Goal: Task Accomplishment & Management: Use online tool/utility

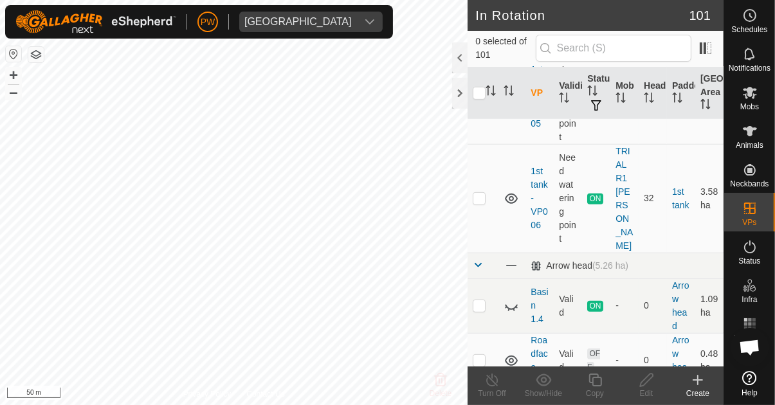
scroll to position [569, 0]
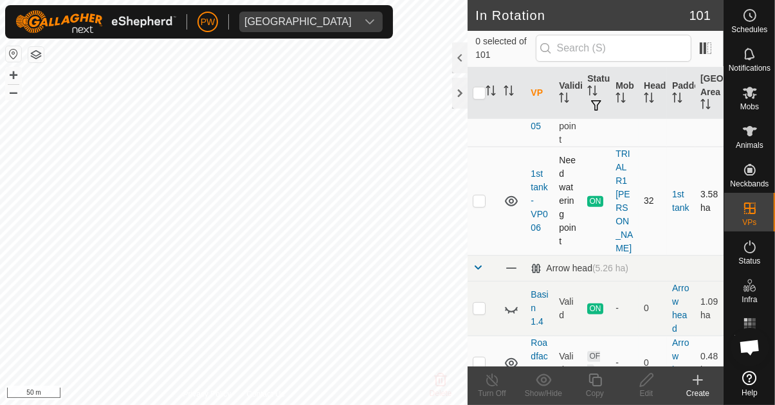
click at [480, 196] on p-checkbox at bounding box center [479, 201] width 13 height 10
click at [489, 196] on td at bounding box center [483, 201] width 31 height 109
checkbox input "false"
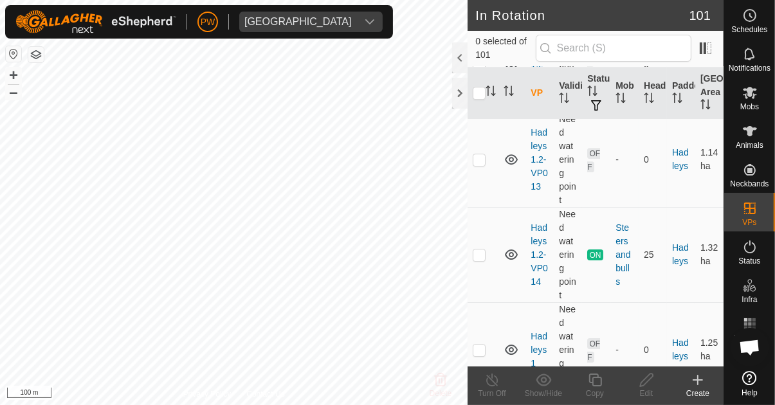
scroll to position [3695, 0]
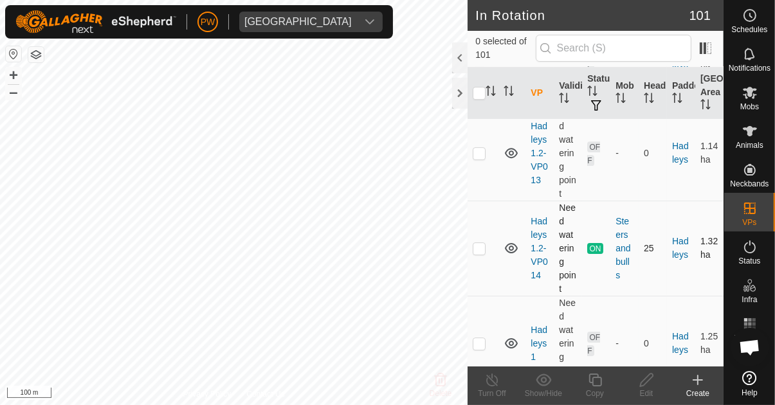
click at [482, 243] on p-checkbox at bounding box center [479, 248] width 13 height 10
checkbox input "true"
click at [592, 384] on icon at bounding box center [595, 379] width 16 height 15
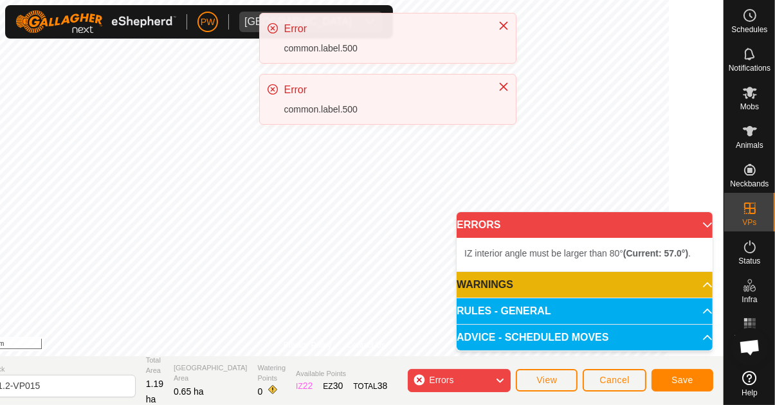
click at [503, 27] on icon "Close" at bounding box center [503, 26] width 10 height 10
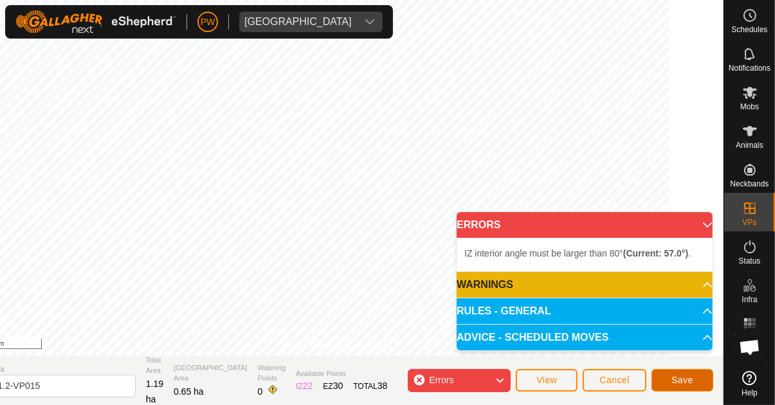
click at [675, 381] on span "Save" at bounding box center [683, 380] width 22 height 10
click at [610, 385] on span "Cancel" at bounding box center [614, 380] width 30 height 10
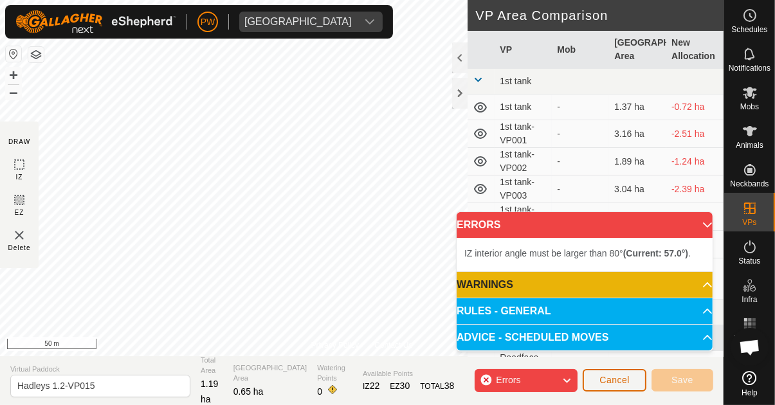
click at [607, 379] on span "Cancel" at bounding box center [614, 380] width 30 height 10
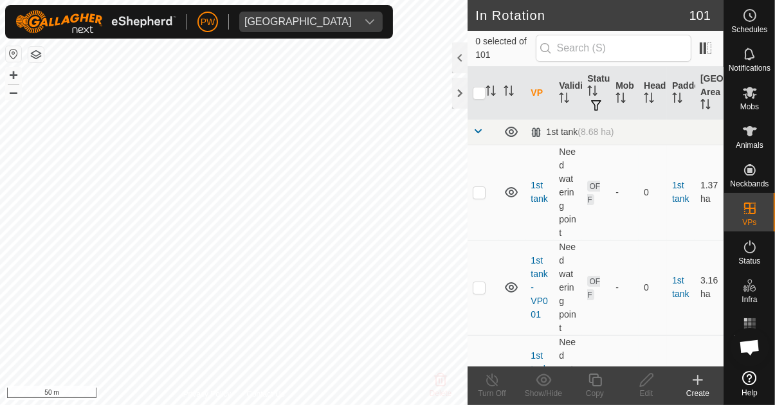
click at [457, 54] on div at bounding box center [459, 57] width 15 height 31
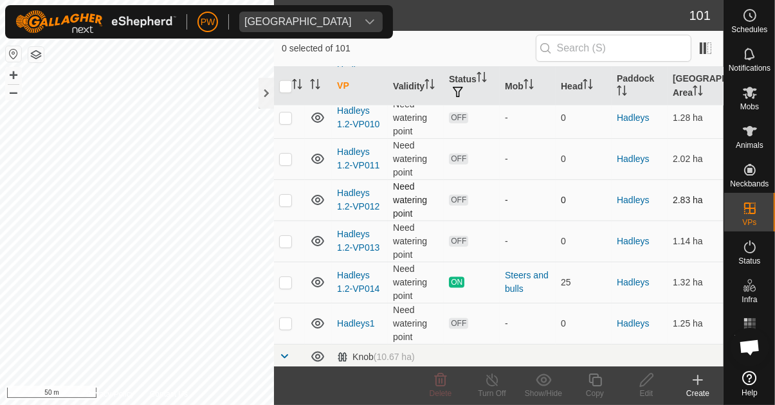
scroll to position [1449, 0]
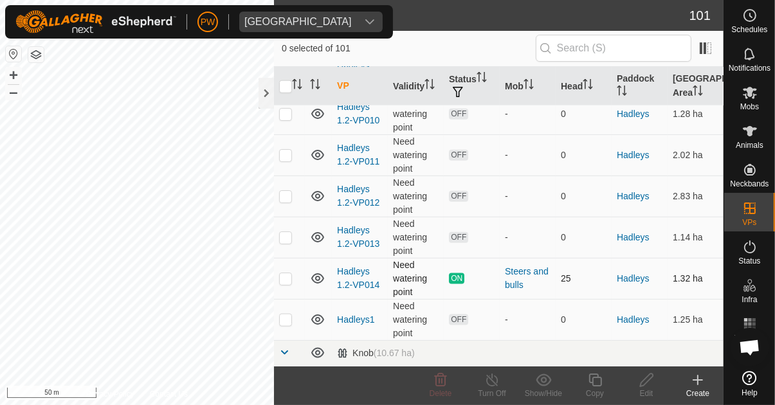
click at [287, 274] on p-checkbox at bounding box center [285, 278] width 13 height 10
checkbox input "true"
click at [264, 94] on div at bounding box center [266, 93] width 15 height 31
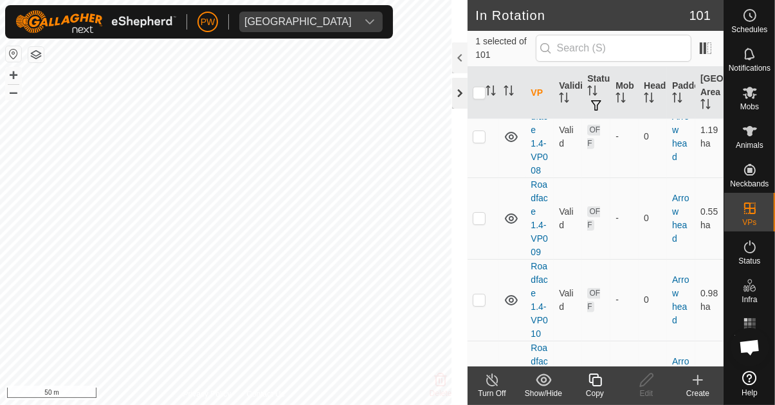
scroll to position [3381, 0]
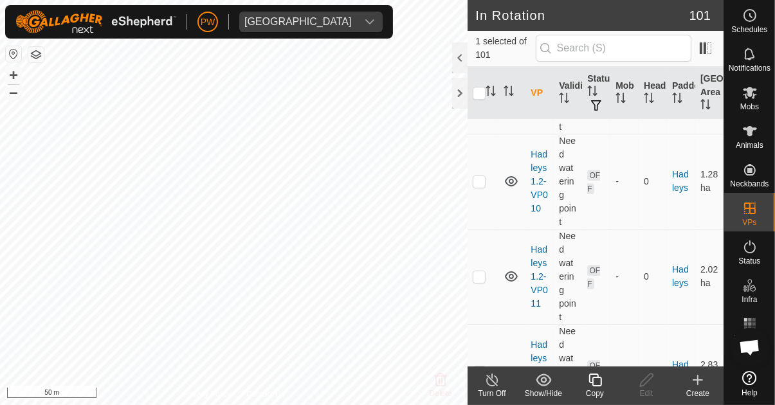
click at [592, 387] on icon at bounding box center [595, 379] width 16 height 15
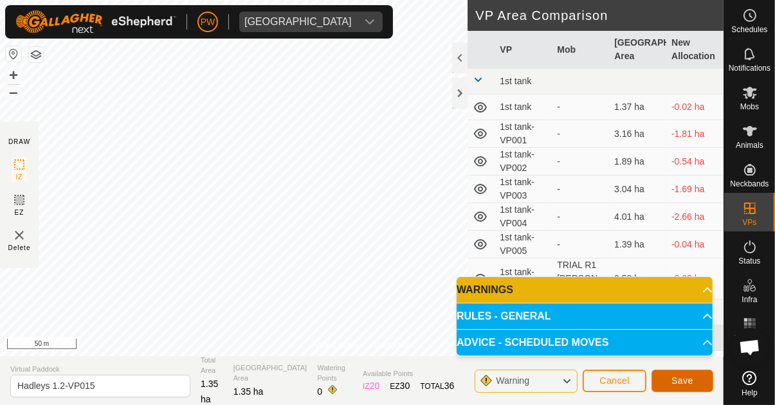
click at [688, 378] on span "Save" at bounding box center [683, 381] width 22 height 10
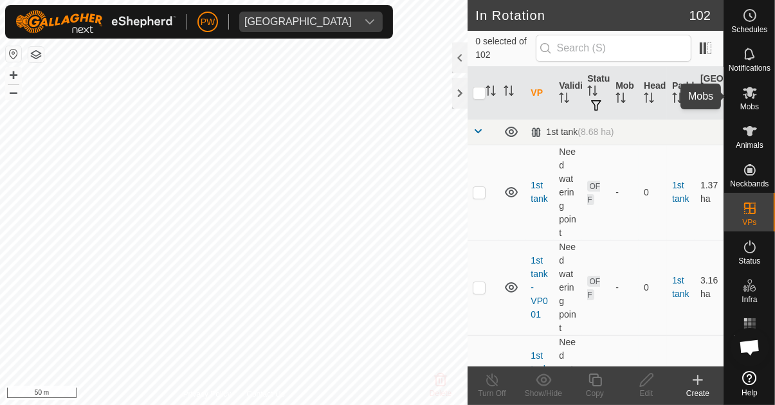
click at [748, 100] on icon at bounding box center [749, 92] width 15 height 15
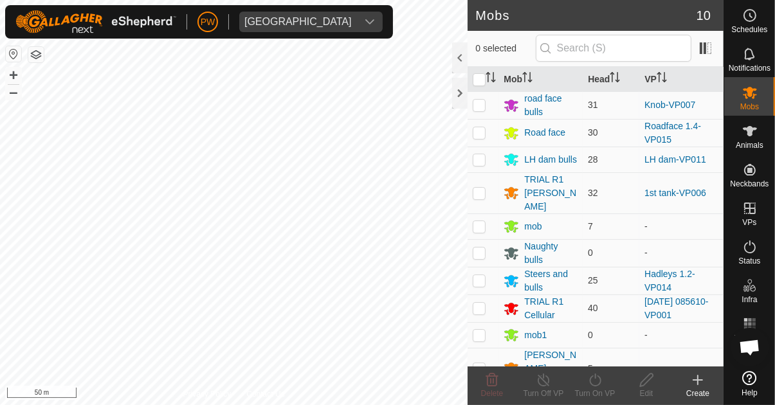
click at [479, 275] on p-checkbox at bounding box center [479, 280] width 13 height 10
checkbox input "true"
click at [590, 389] on div "Turn On VP" at bounding box center [594, 394] width 51 height 12
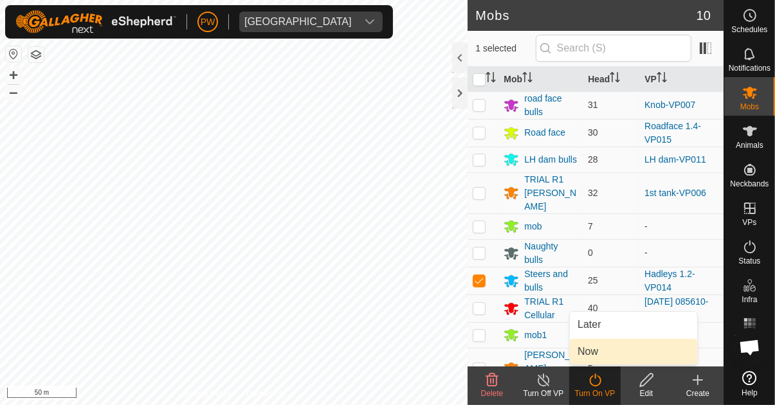
click at [592, 356] on span "Now" at bounding box center [588, 351] width 21 height 15
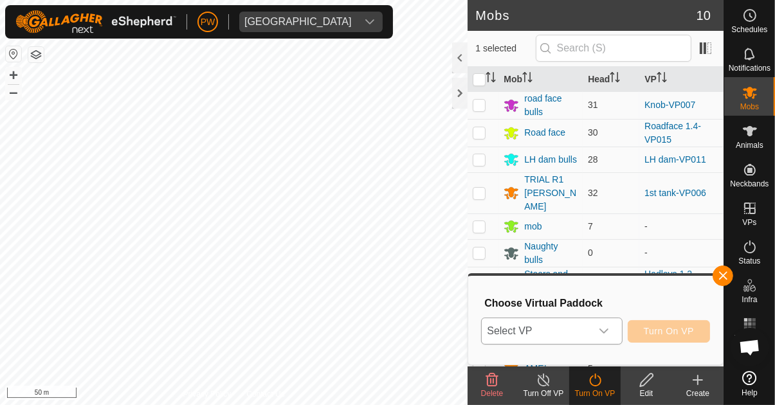
click at [608, 331] on icon "dropdown trigger" at bounding box center [604, 331] width 10 height 10
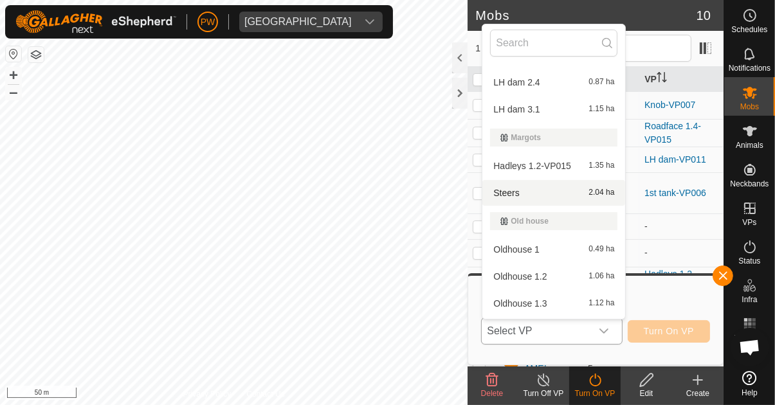
scroll to position [2173, 0]
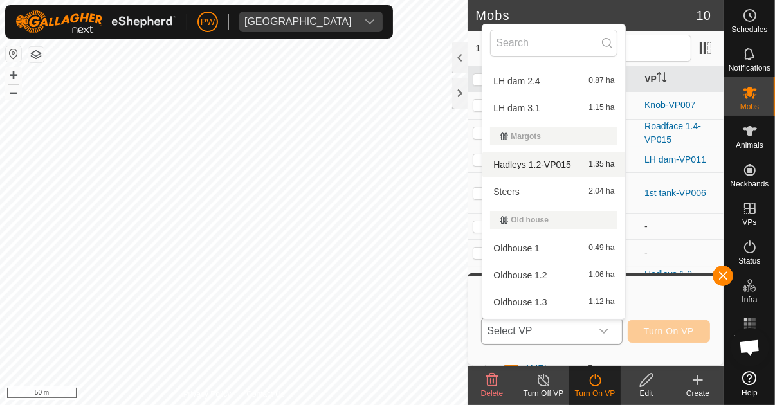
click at [579, 166] on div "Hadleys 1.2-VP015 1.35 ha" at bounding box center [553, 164] width 127 height 15
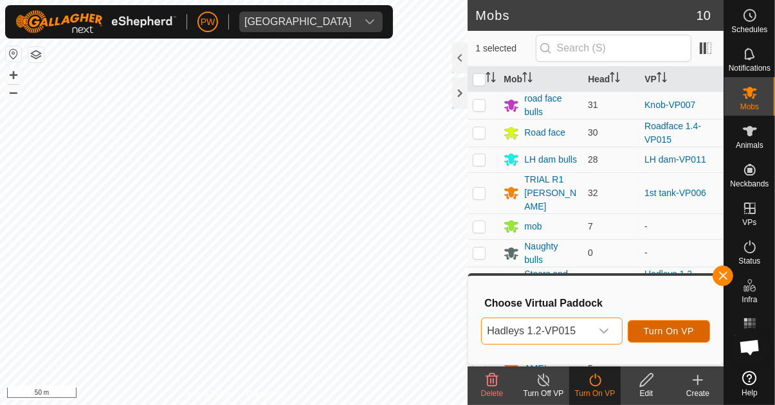
click at [663, 334] on span "Turn On VP" at bounding box center [669, 331] width 50 height 10
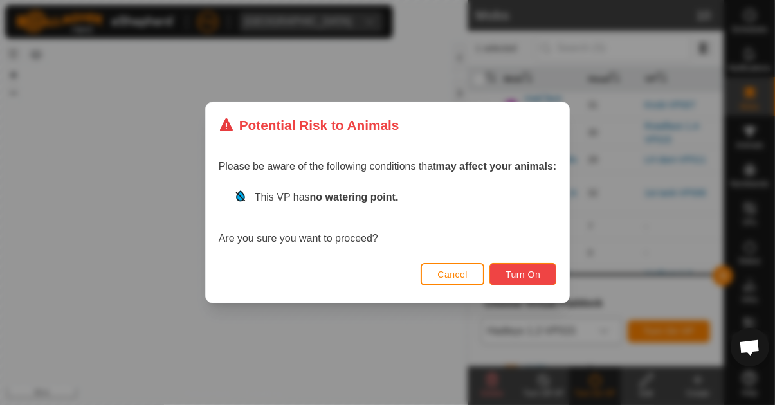
click at [533, 271] on span "Turn On" at bounding box center [523, 275] width 35 height 10
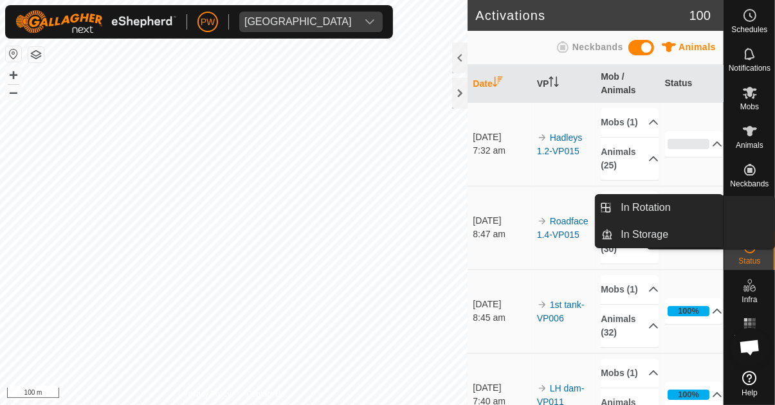
click at [744, 216] on es-virtualpaddocks-svg-icon at bounding box center [749, 208] width 23 height 21
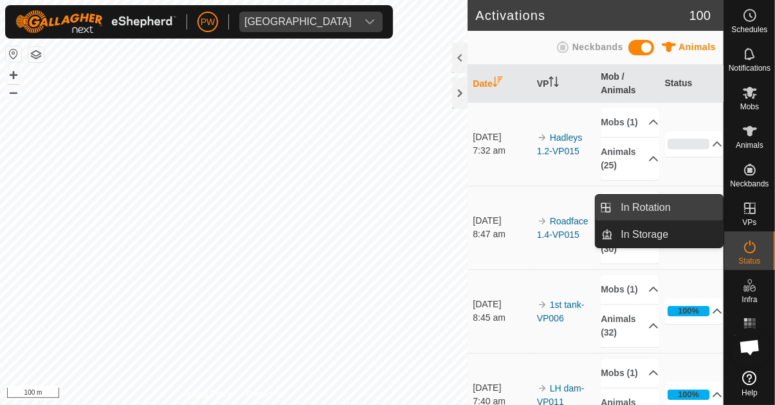
click at [661, 208] on span "In Rotation" at bounding box center [646, 207] width 50 height 15
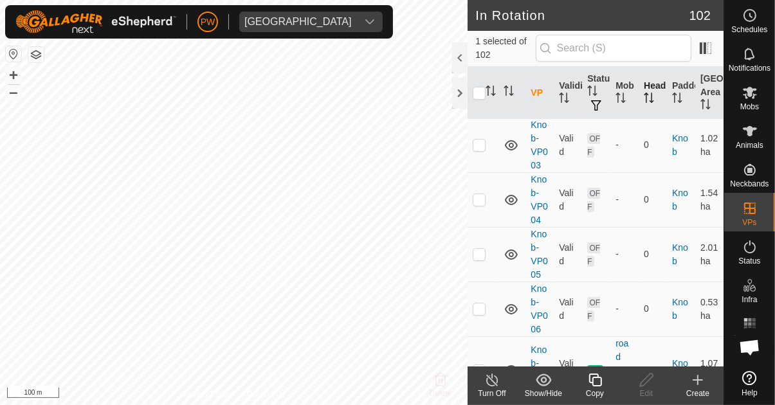
scroll to position [4238, 0]
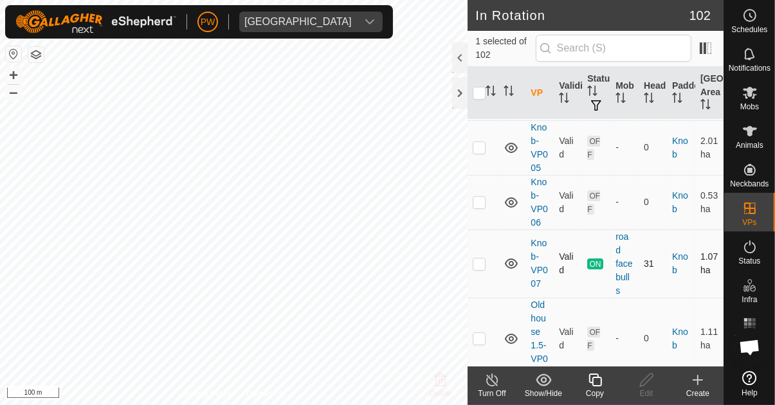
click at [478, 259] on p-checkbox at bounding box center [479, 264] width 13 height 10
checkbox input "true"
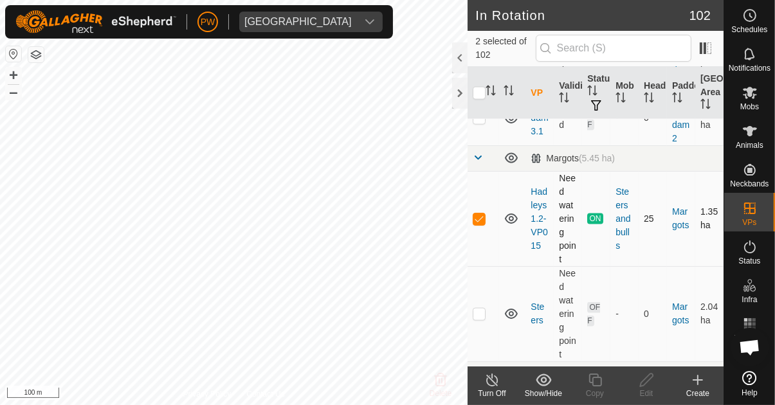
scroll to position [6050, 0]
click at [480, 215] on p-checkbox at bounding box center [479, 220] width 13 height 10
checkbox input "false"
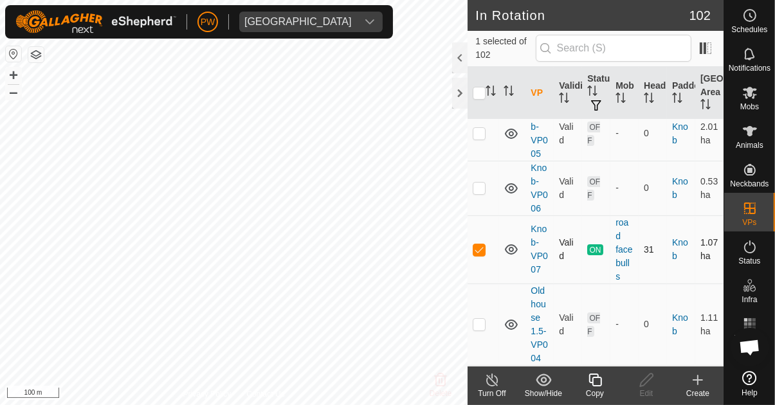
scroll to position [4250, 0]
click at [590, 380] on icon at bounding box center [595, 380] width 13 height 13
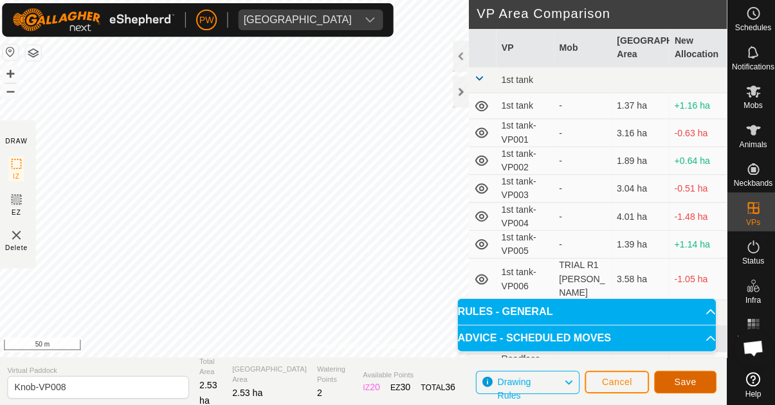
click at [667, 380] on button "Save" at bounding box center [683, 381] width 62 height 23
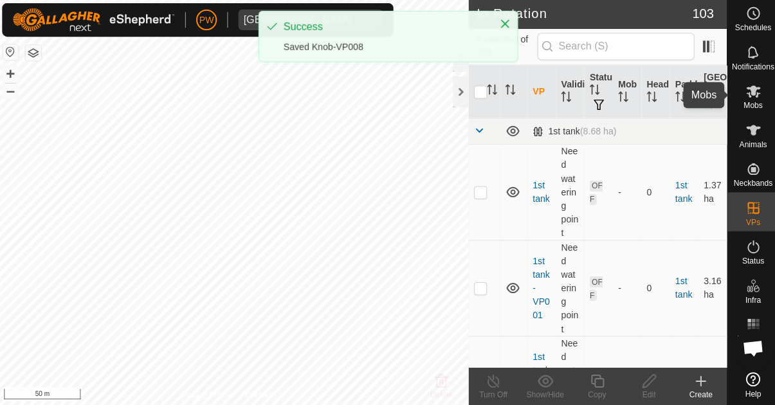
click at [745, 104] on span "Mobs" at bounding box center [749, 107] width 19 height 8
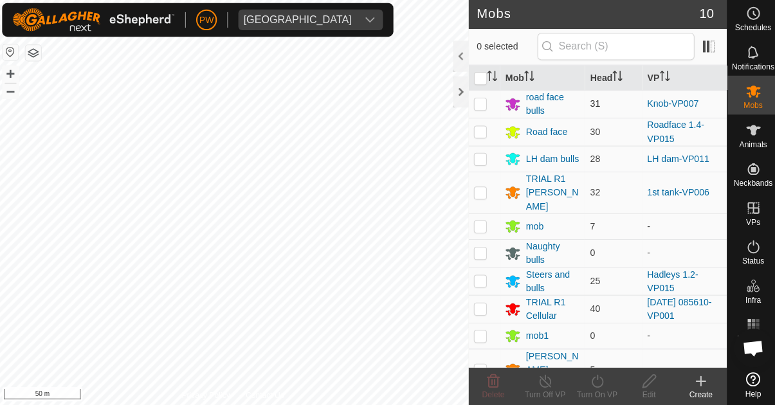
click at [479, 107] on p-checkbox at bounding box center [479, 105] width 13 height 10
checkbox input "true"
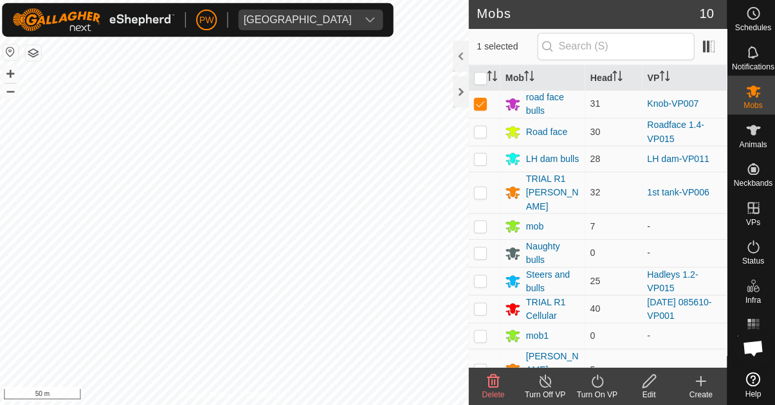
click at [590, 385] on icon at bounding box center [595, 379] width 16 height 15
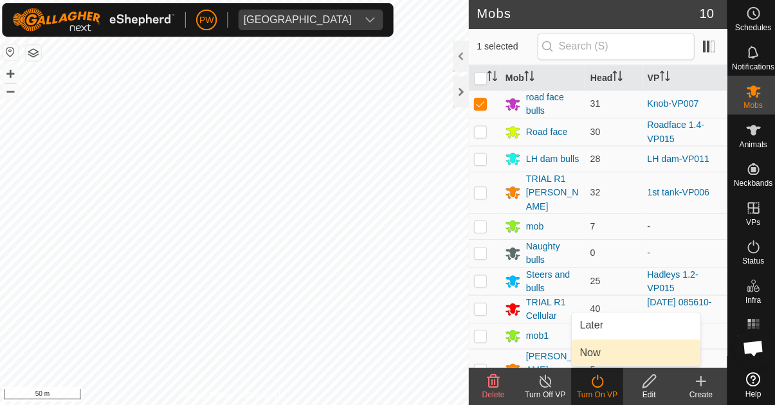
click at [593, 351] on span "Now" at bounding box center [588, 351] width 21 height 15
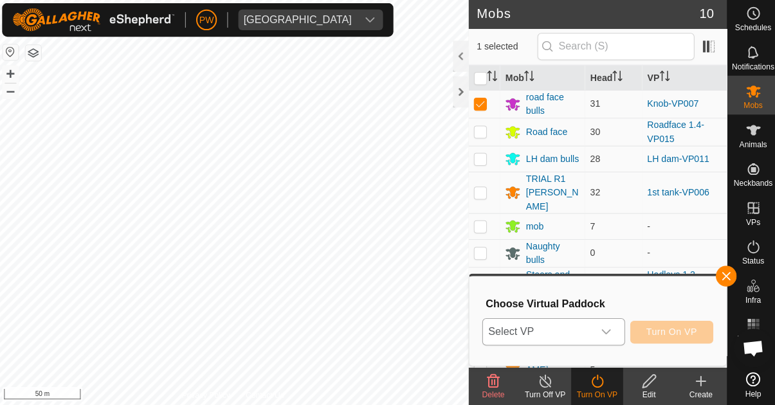
click at [609, 331] on icon "dropdown trigger" at bounding box center [604, 331] width 10 height 10
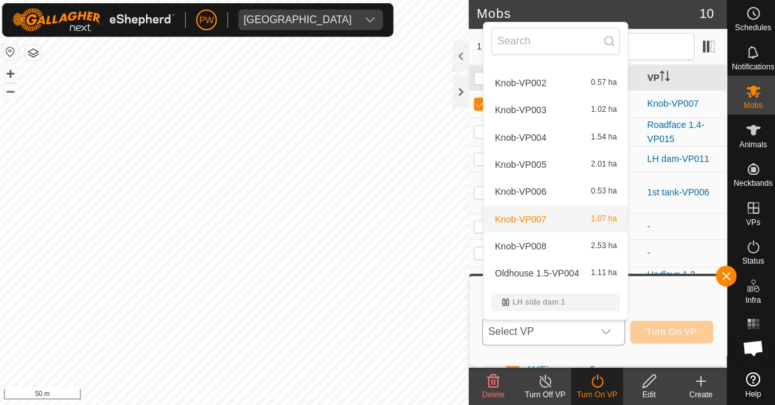
scroll to position [1362, 0]
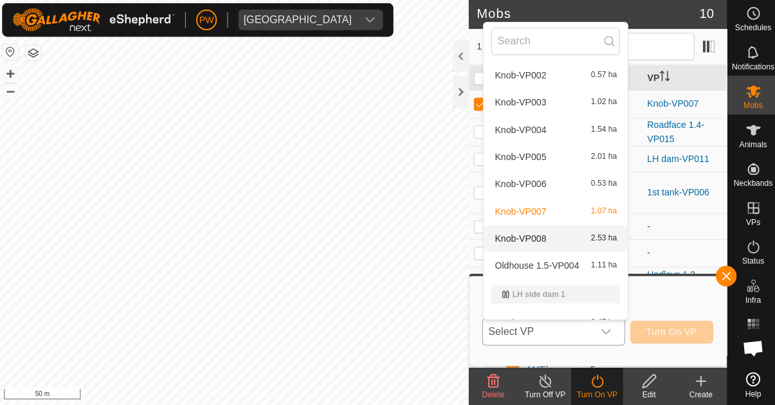
click at [545, 241] on div "Knob-VP008 2.53 ha" at bounding box center [553, 238] width 127 height 15
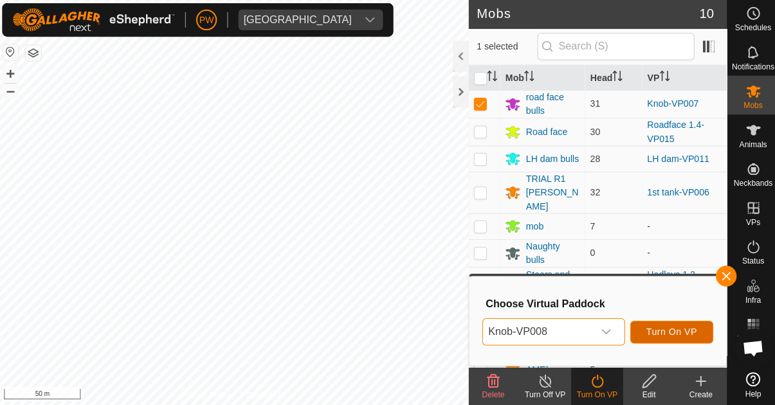
click at [652, 334] on span "Turn On VP" at bounding box center [669, 331] width 50 height 10
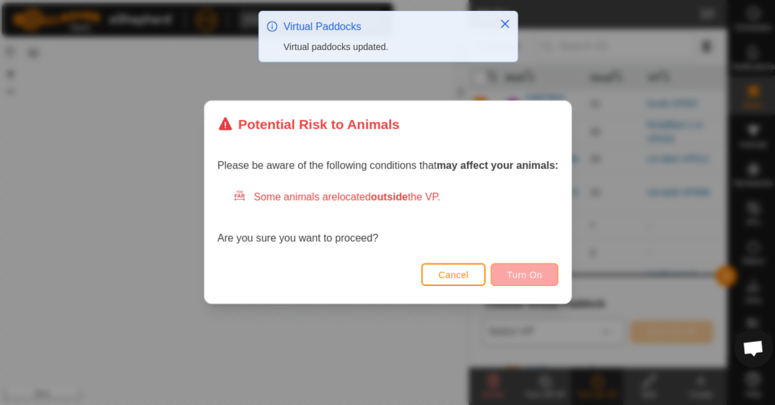
click at [529, 274] on span "Turn On" at bounding box center [523, 275] width 35 height 10
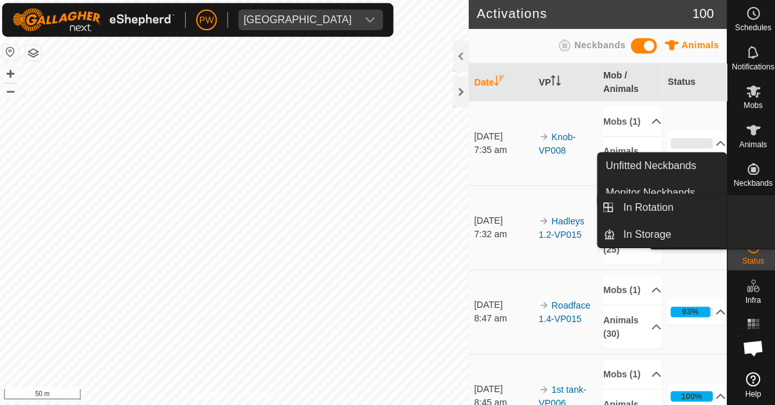
click at [745, 212] on icon at bounding box center [749, 208] width 15 height 15
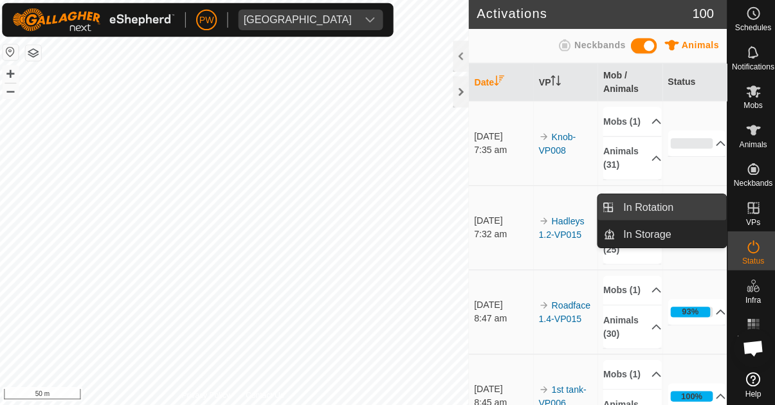
click at [659, 208] on span "In Rotation" at bounding box center [646, 207] width 50 height 15
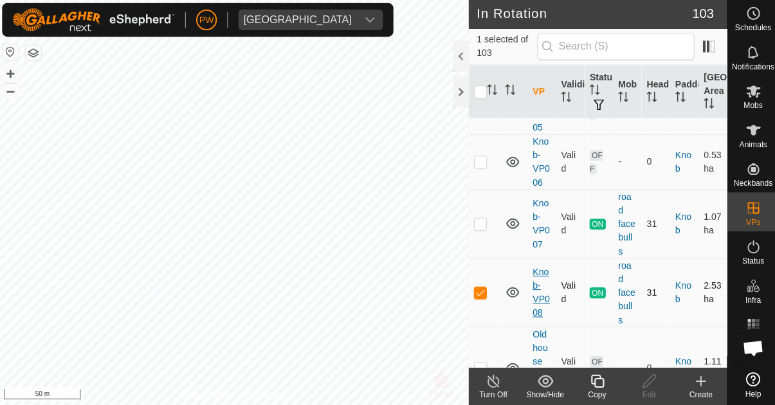
scroll to position [4277, 0]
click at [475, 287] on p-checkbox at bounding box center [479, 292] width 13 height 10
checkbox input "false"
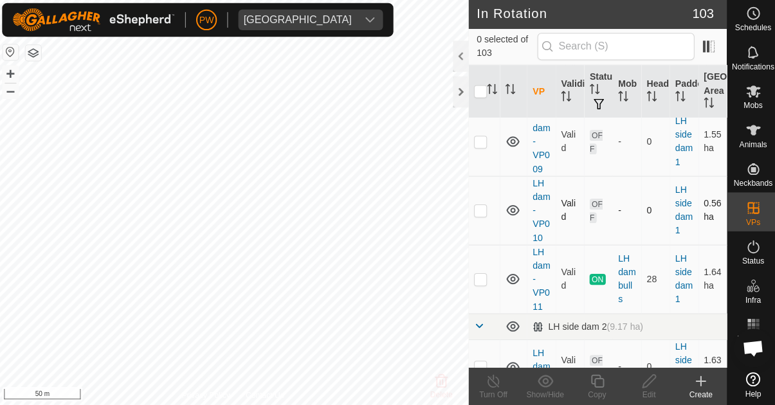
scroll to position [5253, 0]
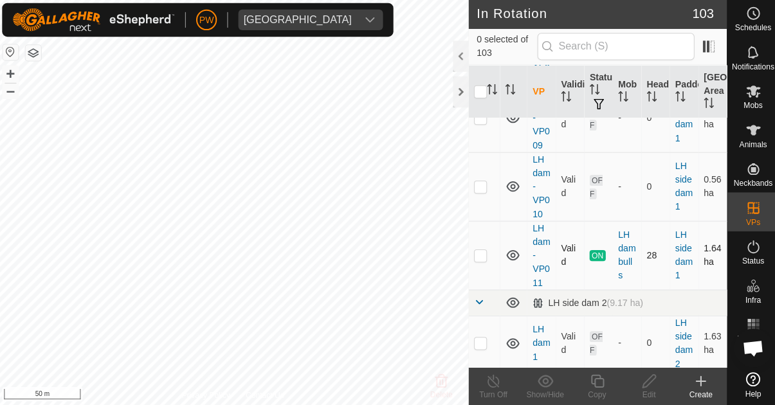
click at [478, 250] on p-checkbox at bounding box center [479, 255] width 13 height 10
checkbox input "true"
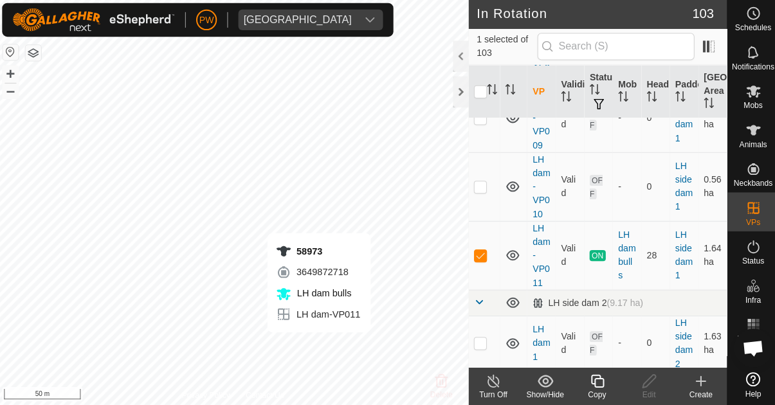
click at [590, 385] on icon at bounding box center [595, 379] width 16 height 15
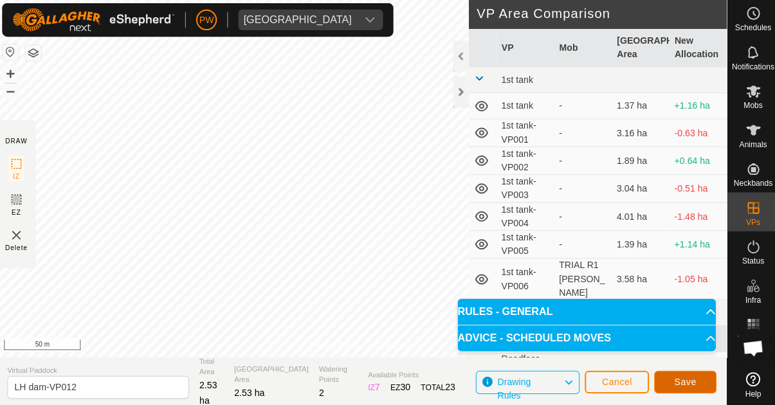
click at [677, 380] on span "Save" at bounding box center [683, 381] width 22 height 10
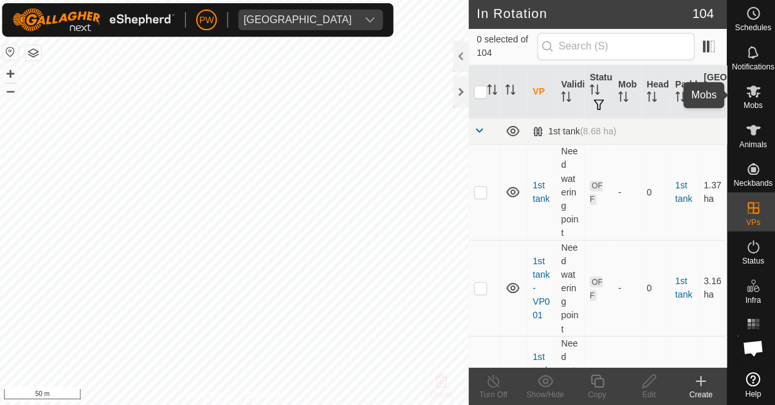
click at [746, 98] on icon at bounding box center [750, 93] width 14 height 12
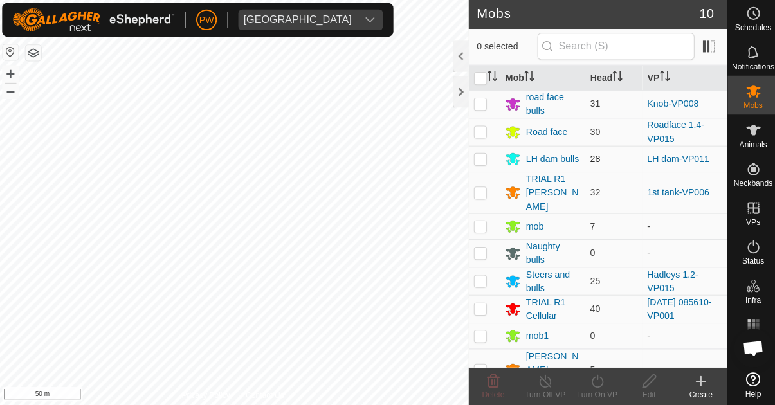
click at [480, 163] on p-checkbox at bounding box center [479, 159] width 13 height 10
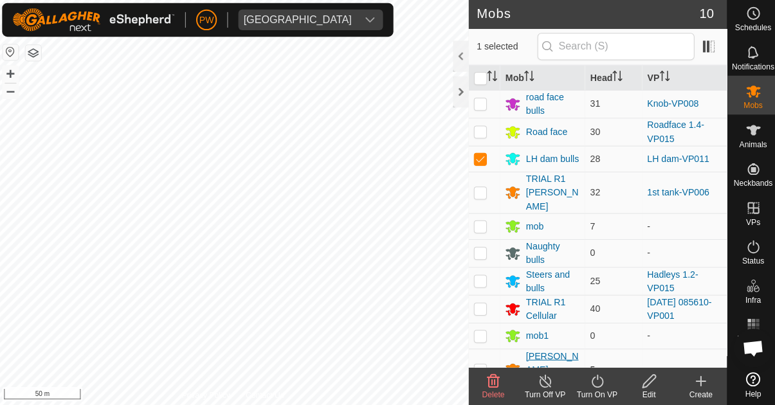
checkbox input "true"
click at [592, 385] on icon at bounding box center [595, 380] width 12 height 13
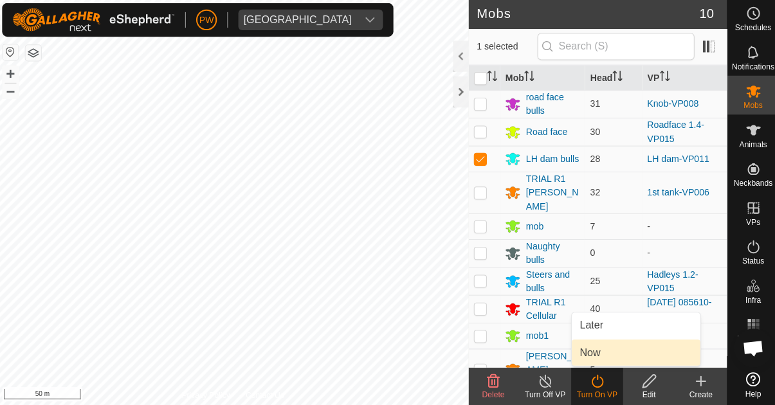
click at [599, 352] on link "Now" at bounding box center [633, 352] width 127 height 26
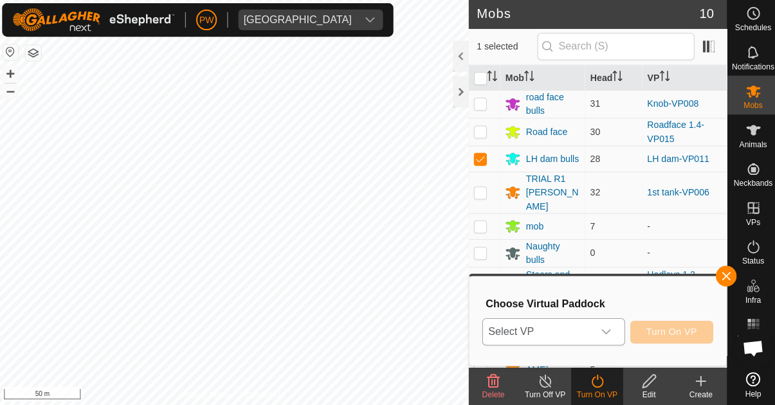
click at [612, 333] on div "dropdown trigger" at bounding box center [604, 331] width 26 height 26
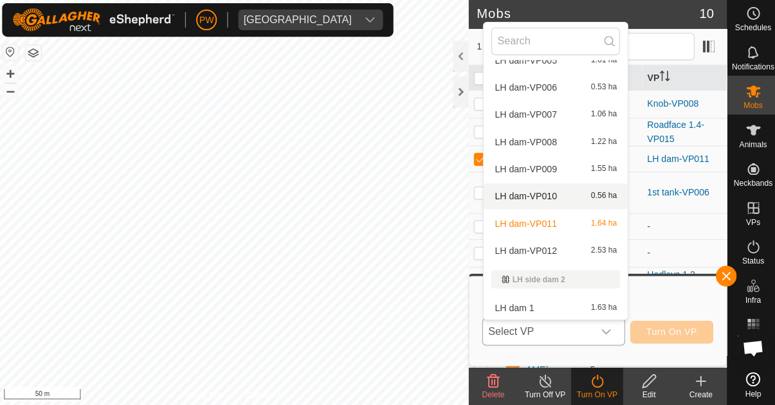
scroll to position [1758, 0]
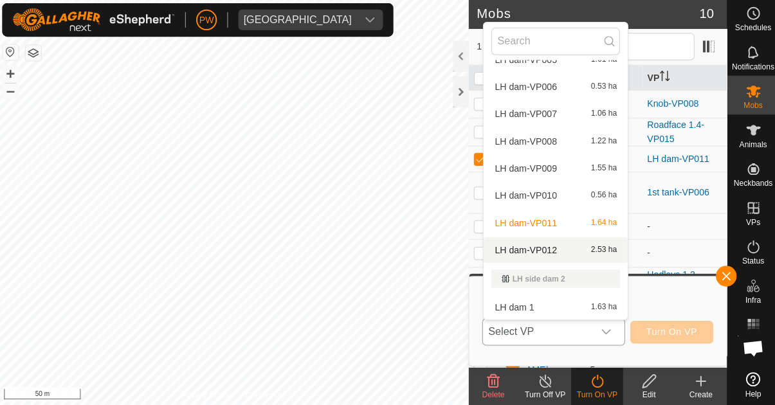
click at [558, 248] on div "LH dam-VP012 2.53 ha" at bounding box center [553, 249] width 127 height 15
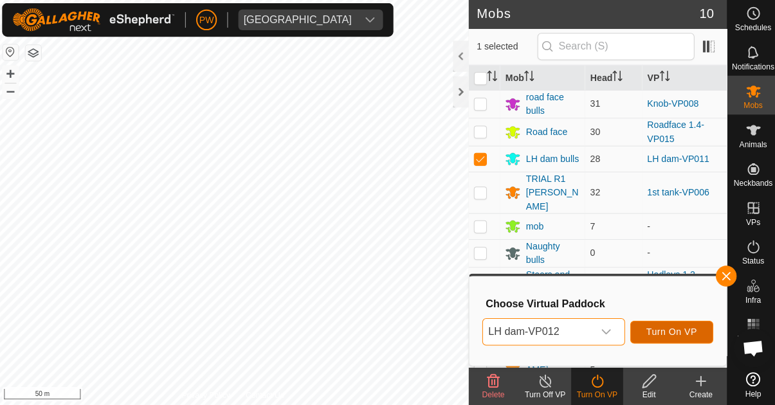
click at [654, 329] on span "Turn On VP" at bounding box center [669, 331] width 50 height 10
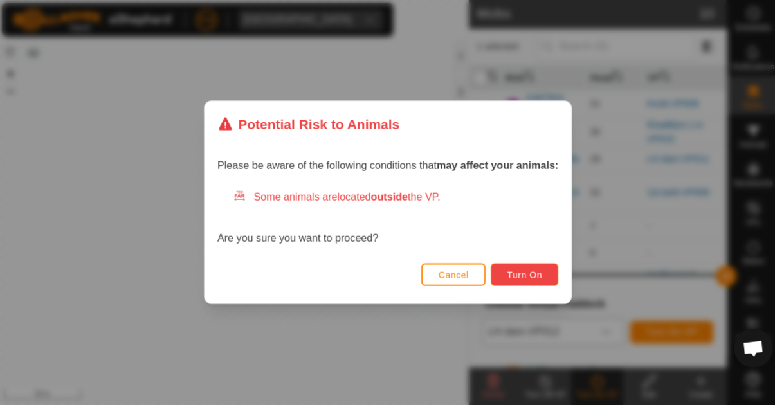
click at [526, 275] on span "Turn On" at bounding box center [523, 275] width 35 height 10
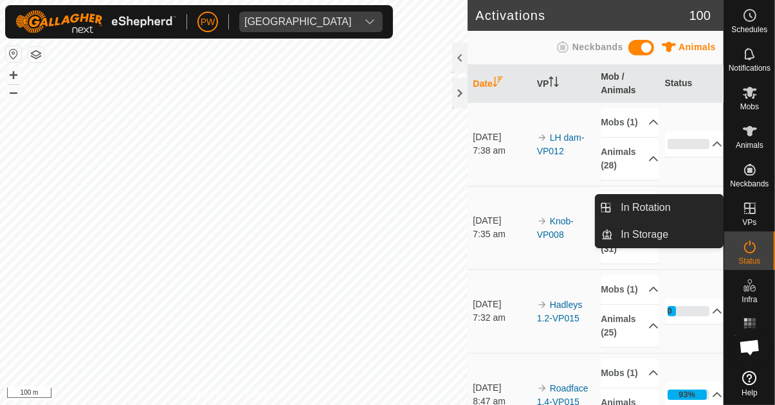
click at [747, 217] on es-virtualpaddocks-svg-icon at bounding box center [749, 208] width 23 height 21
click at [664, 210] on span "In Rotation" at bounding box center [646, 207] width 50 height 15
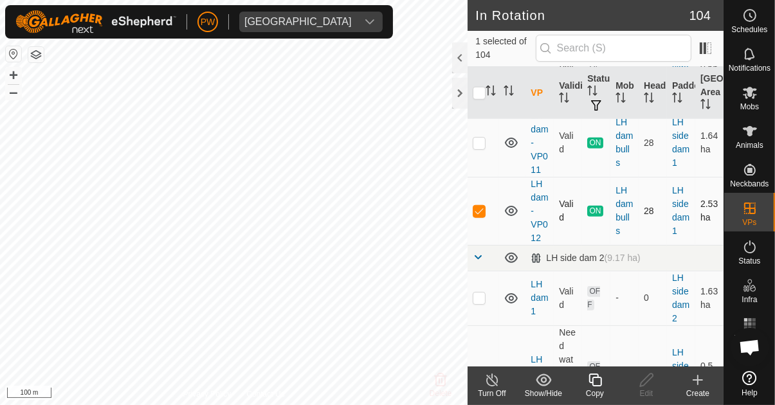
scroll to position [5363, 0]
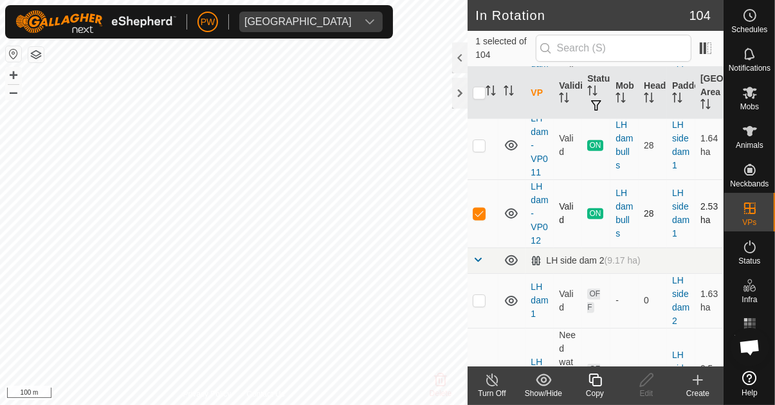
click at [475, 203] on td at bounding box center [483, 213] width 31 height 68
checkbox input "false"
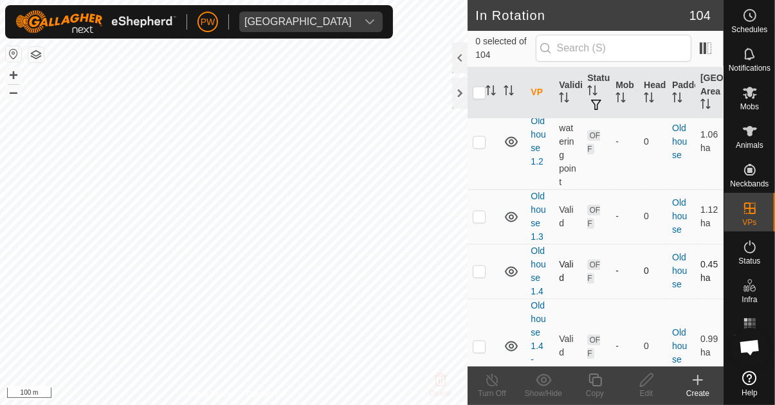
scroll to position [6576, 0]
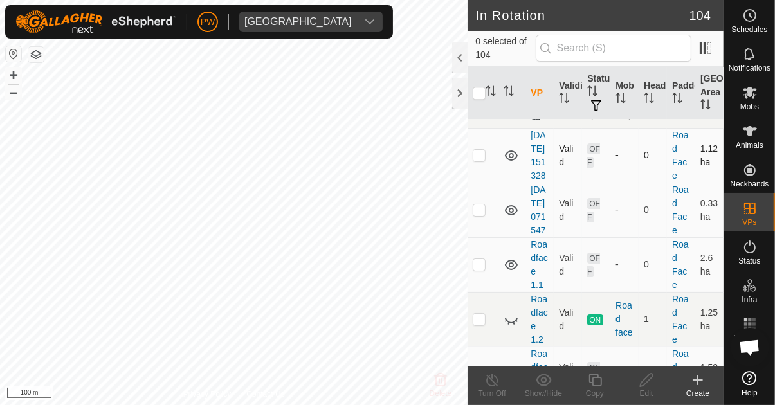
click at [630, 176] on td "-" at bounding box center [624, 155] width 28 height 55
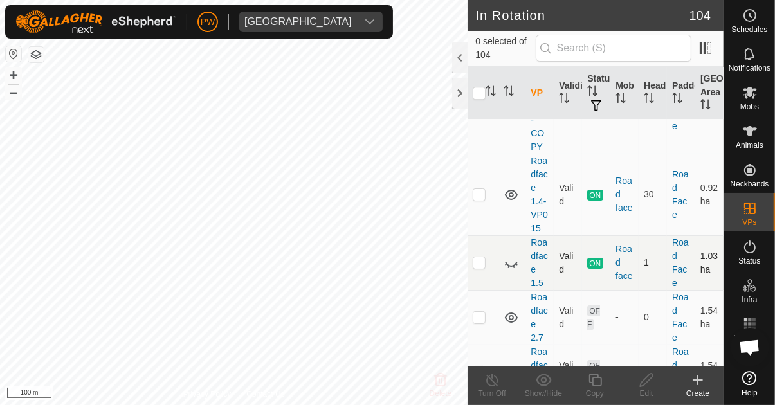
scroll to position [7657, 0]
click at [479, 200] on p-checkbox at bounding box center [479, 195] width 13 height 10
checkbox input "true"
click at [589, 381] on icon at bounding box center [595, 380] width 13 height 13
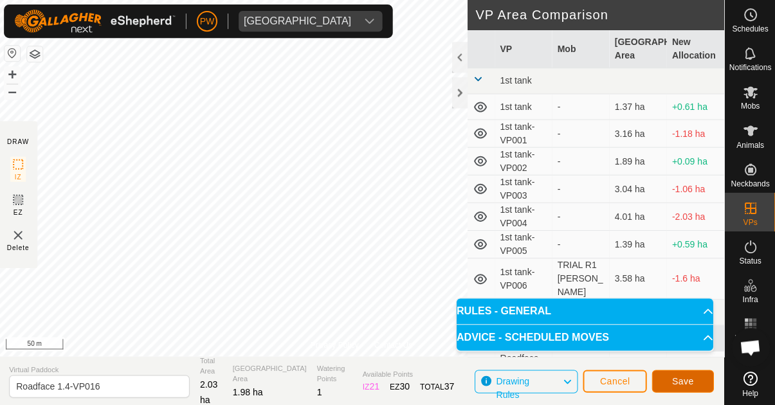
click at [672, 381] on button "Save" at bounding box center [683, 381] width 62 height 23
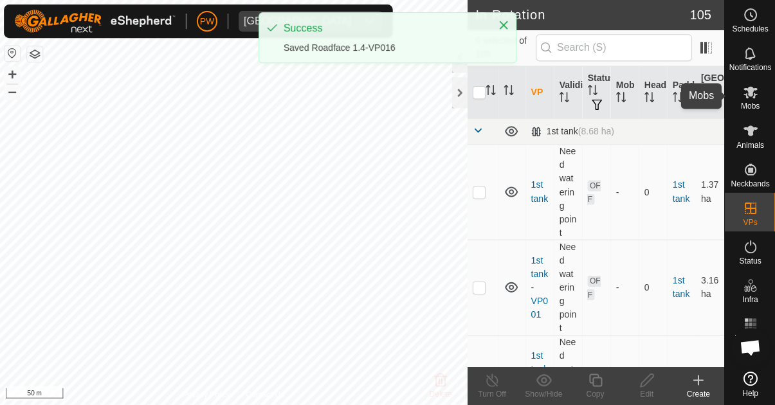
click at [746, 97] on icon at bounding box center [750, 93] width 14 height 12
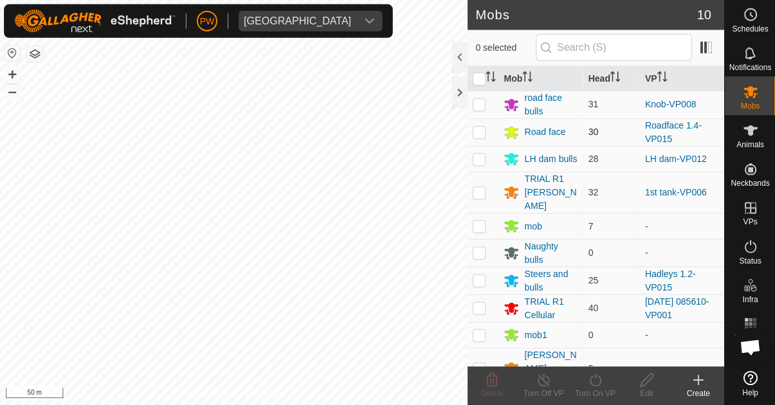
click at [477, 133] on p-checkbox at bounding box center [479, 132] width 13 height 10
checkbox input "true"
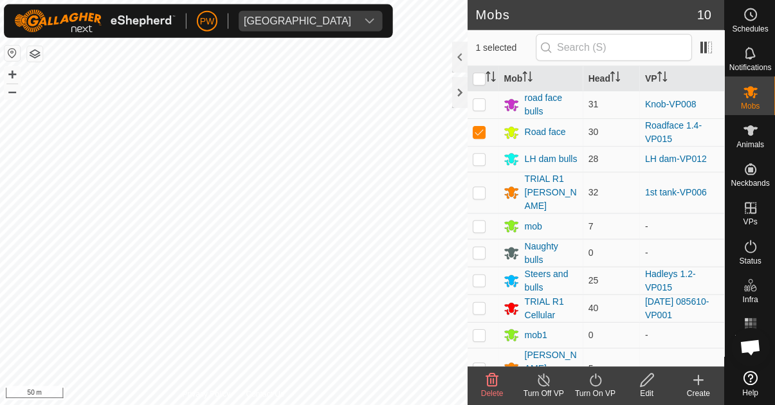
click at [591, 385] on icon at bounding box center [595, 380] width 12 height 13
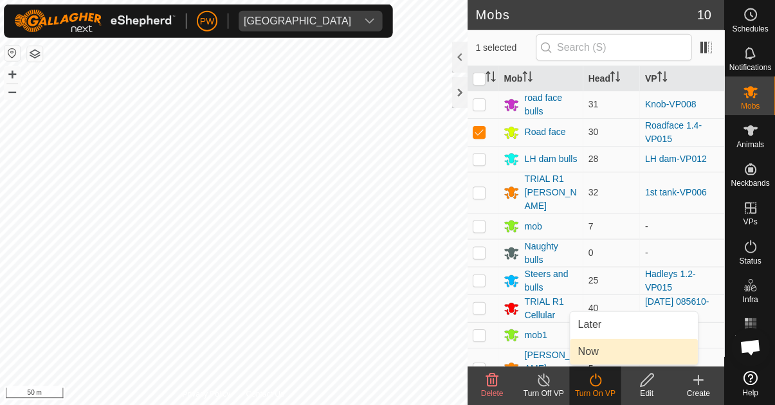
click at [596, 351] on span "Now" at bounding box center [588, 351] width 21 height 15
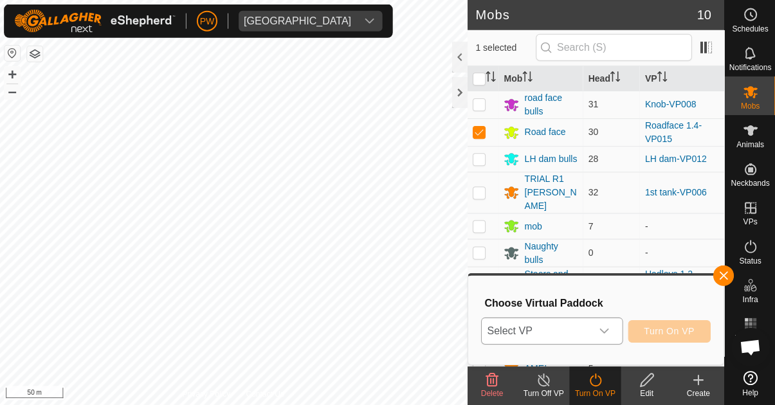
click at [608, 331] on icon "dropdown trigger" at bounding box center [603, 331] width 9 height 5
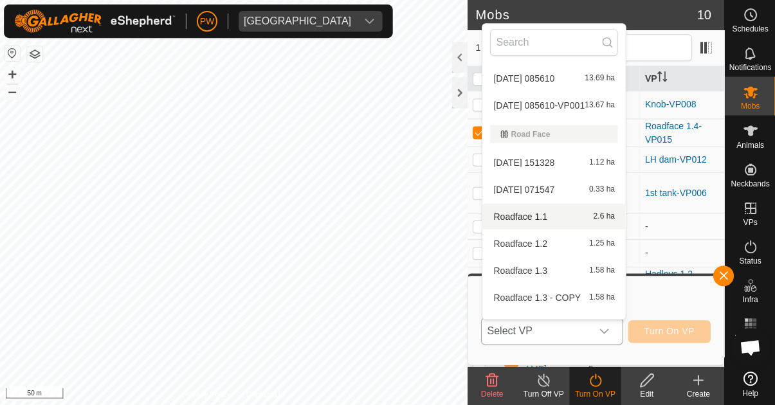
scroll to position [2664, 0]
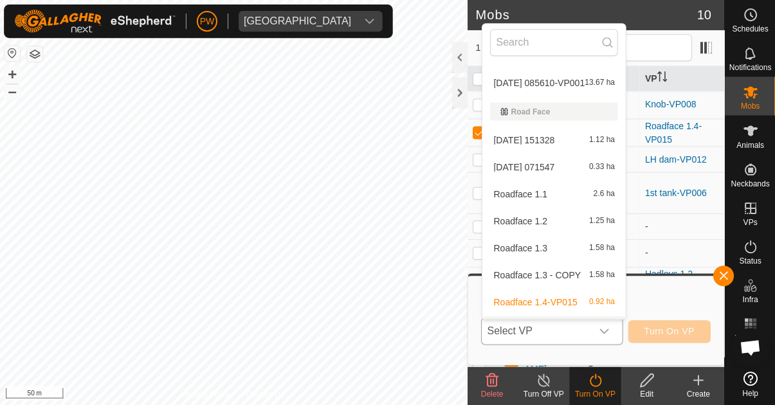
click at [580, 322] on div "Roadface 1.4-VP016 1.98 ha" at bounding box center [553, 329] width 127 height 15
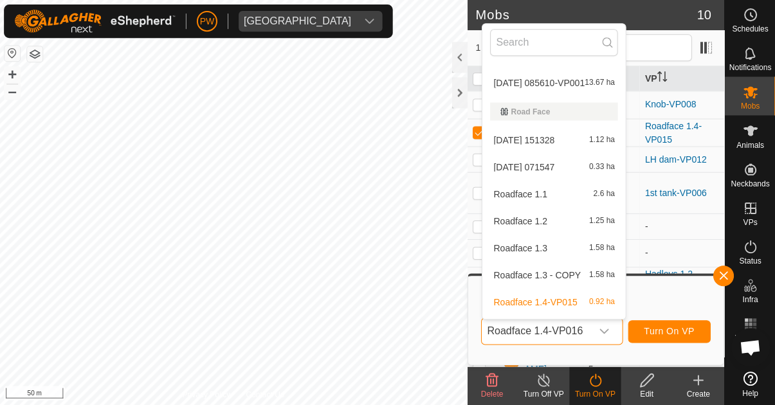
scroll to position [0, 0]
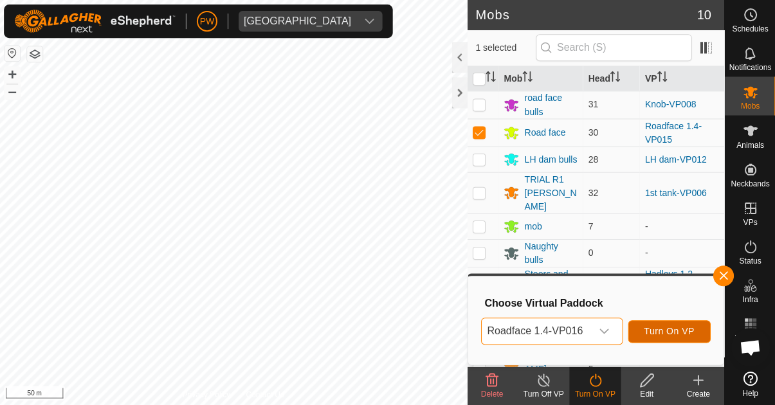
click at [662, 329] on span "Turn On VP" at bounding box center [669, 331] width 50 height 10
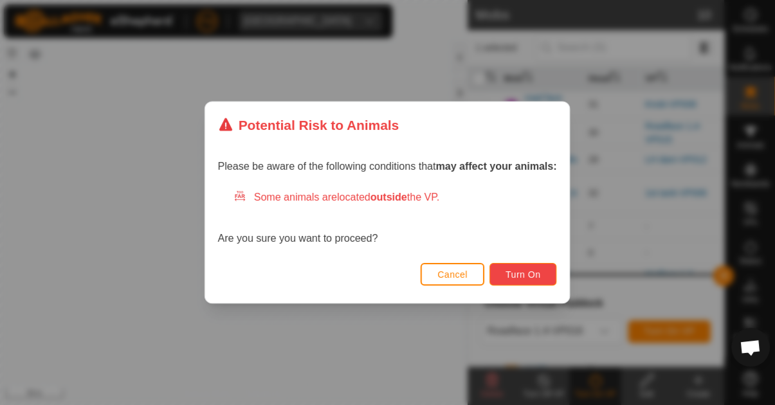
click at [540, 267] on button "Turn On" at bounding box center [522, 274] width 67 height 23
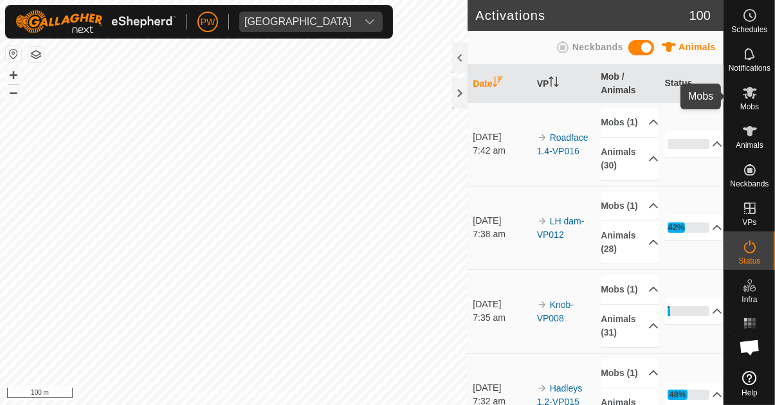
click at [742, 104] on span "Mobs" at bounding box center [749, 107] width 19 height 8
